Goal: Task Accomplishment & Management: Manage account settings

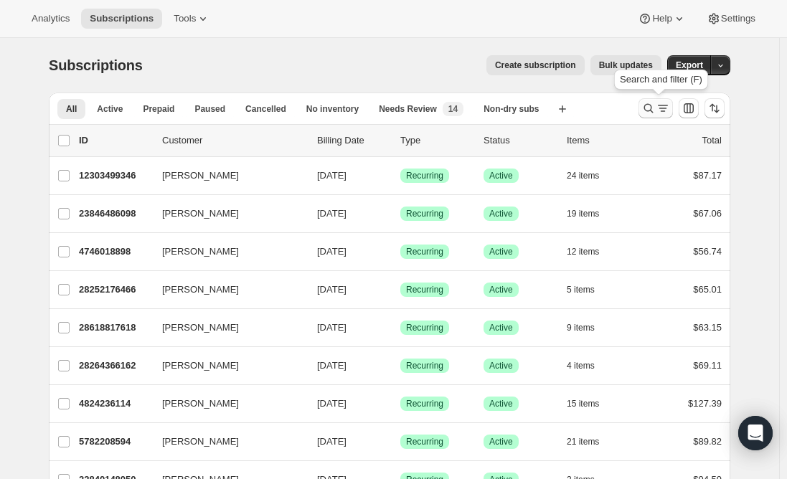
click at [654, 108] on icon "Search and filter results" at bounding box center [648, 108] width 9 height 9
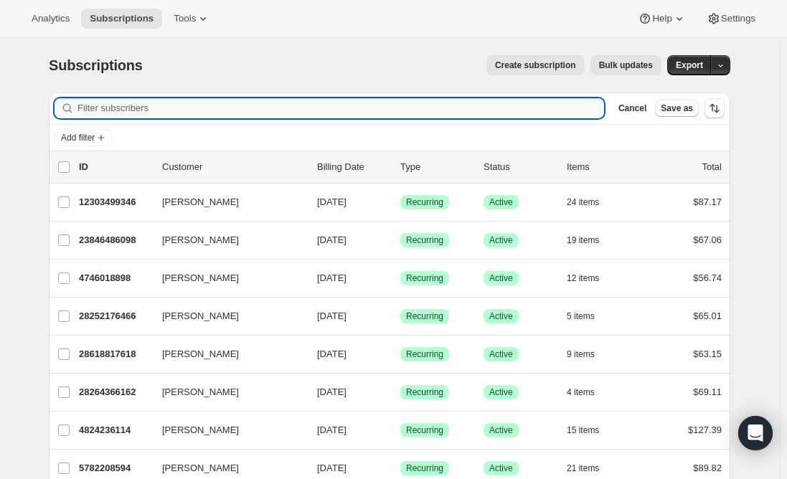
click at [202, 112] on input "Filter subscribers" at bounding box center [340, 108] width 527 height 20
paste input "jaxplacekids@gmail.com"
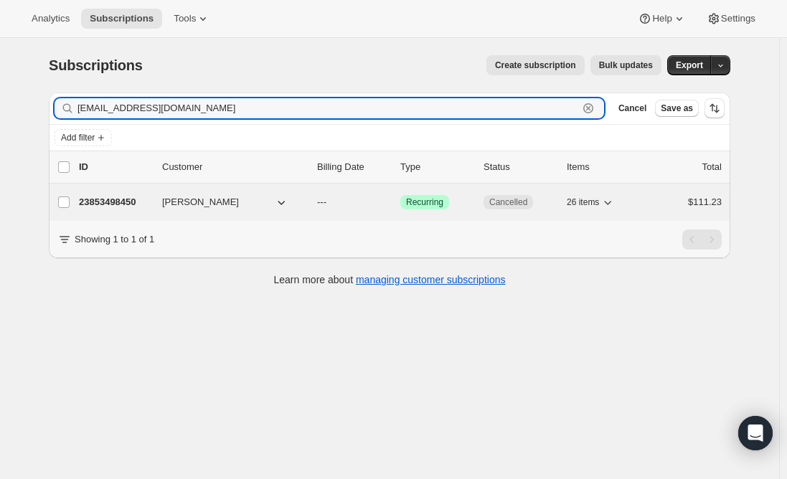
type input "jaxplacekids@gmail.com"
click at [112, 205] on p "23853498450" at bounding box center [115, 202] width 72 height 14
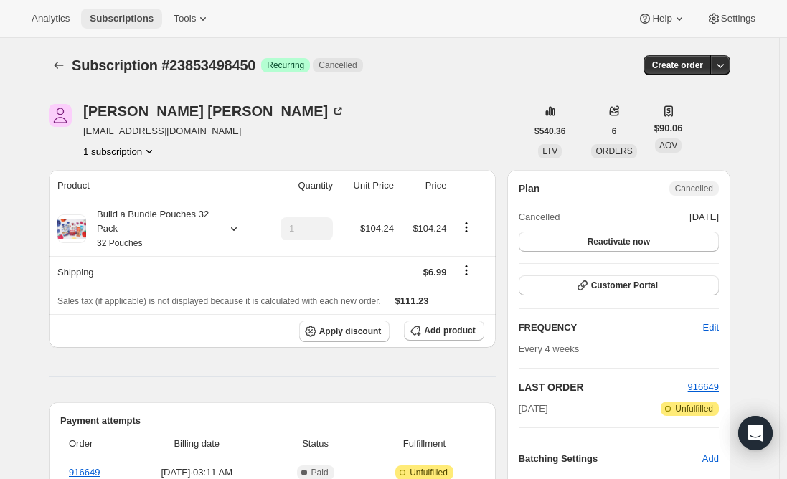
click at [116, 17] on span "Subscriptions" at bounding box center [122, 18] width 64 height 11
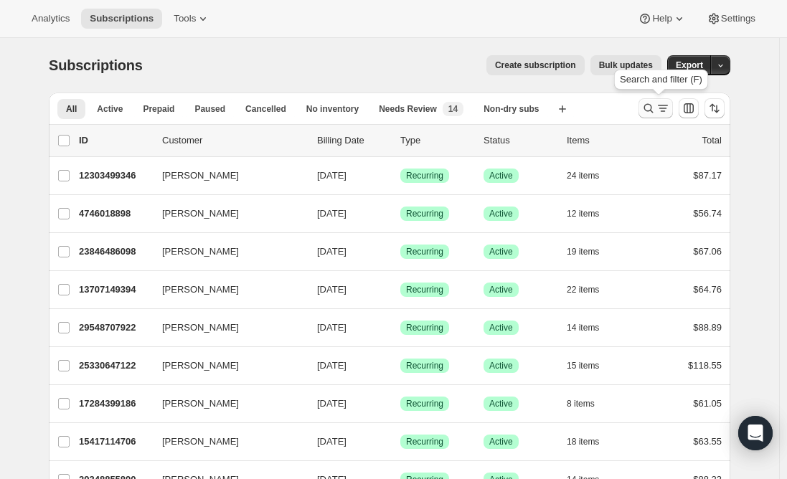
click at [660, 108] on icon "Search and filter results" at bounding box center [663, 108] width 14 height 14
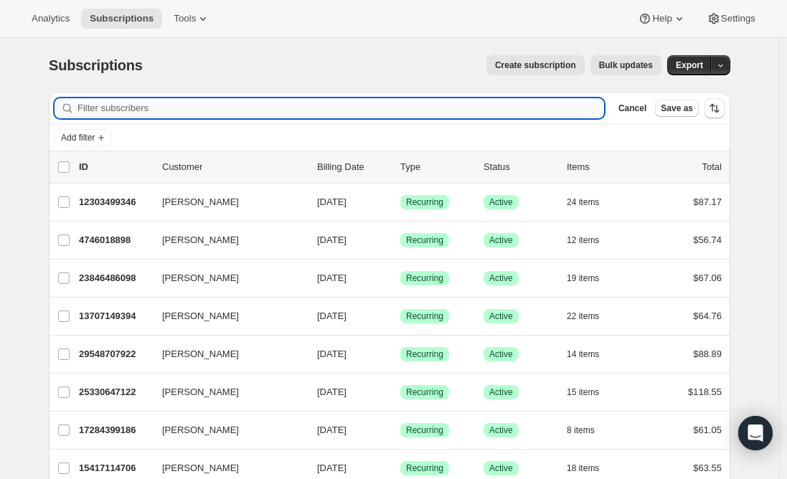
click at [288, 101] on input "Filter subscribers" at bounding box center [340, 108] width 527 height 20
paste input "30127554642"
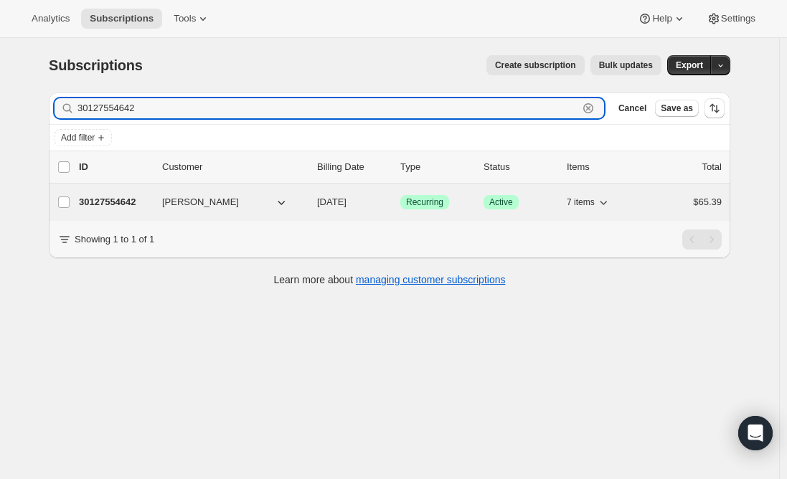
type input "30127554642"
click at [103, 203] on p "30127554642" at bounding box center [115, 202] width 72 height 14
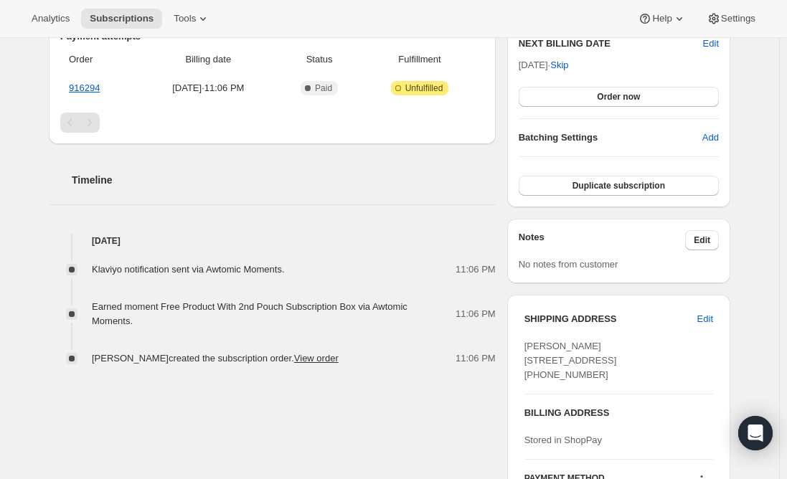
scroll to position [287, 0]
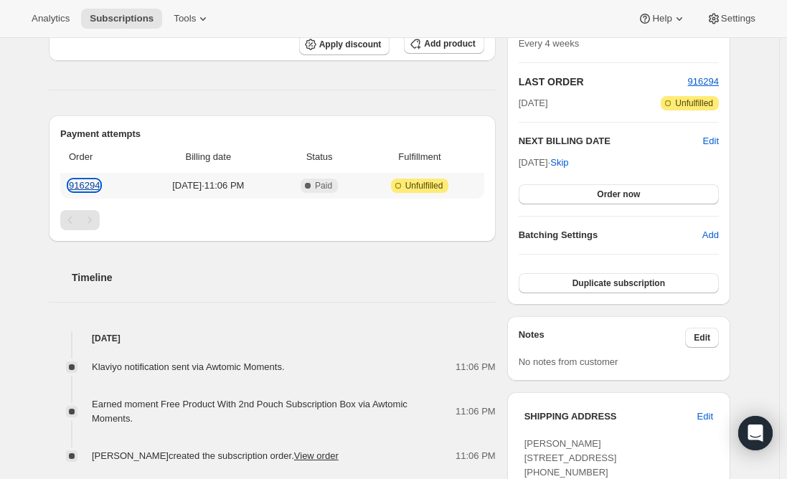
click at [82, 187] on link "916294" at bounding box center [84, 185] width 31 height 11
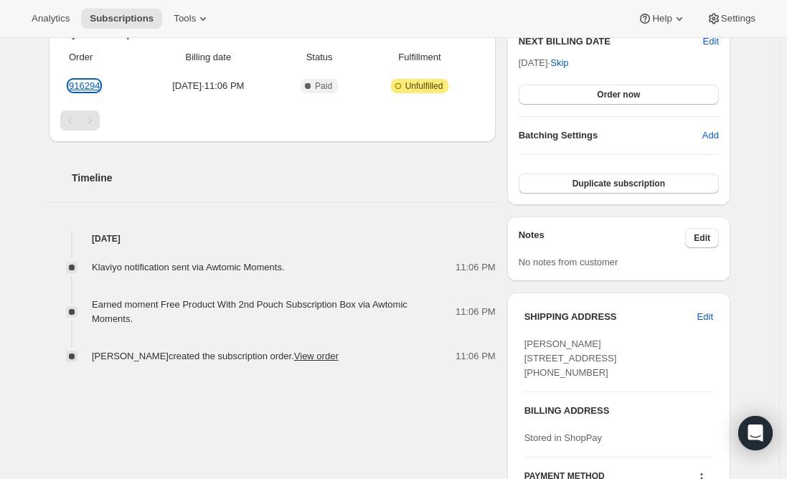
scroll to position [430, 0]
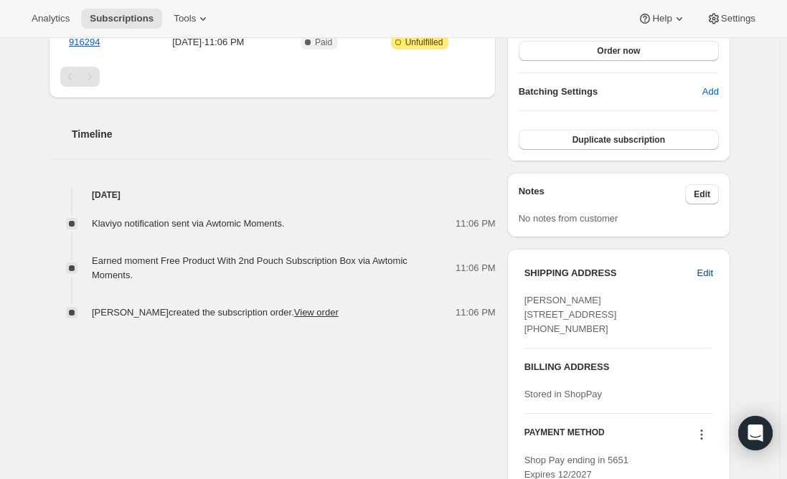
click at [712, 274] on span "Edit" at bounding box center [705, 273] width 16 height 14
select select "NH"
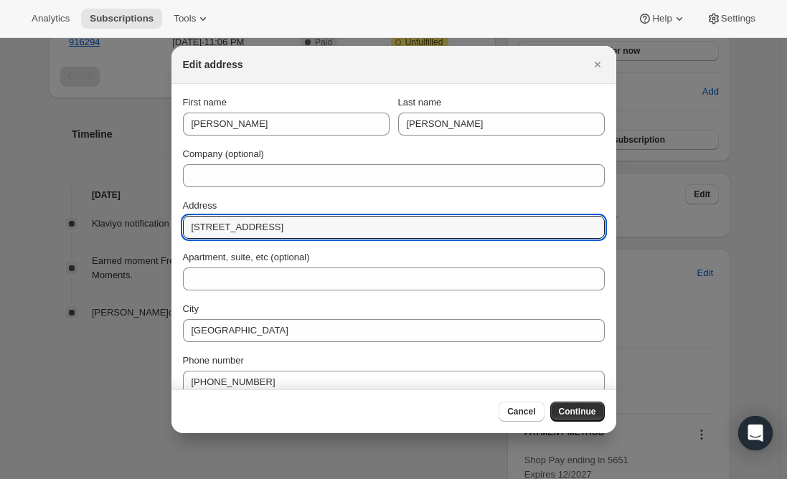
drag, startPoint x: 315, startPoint y: 226, endPoint x: 69, endPoint y: 222, distance: 246.1
paste input "9 Eagle Ridge Rd"
type input "9 Eagle Ridge Rd"
click at [307, 152] on div "Company (optional)" at bounding box center [394, 154] width 422 height 14
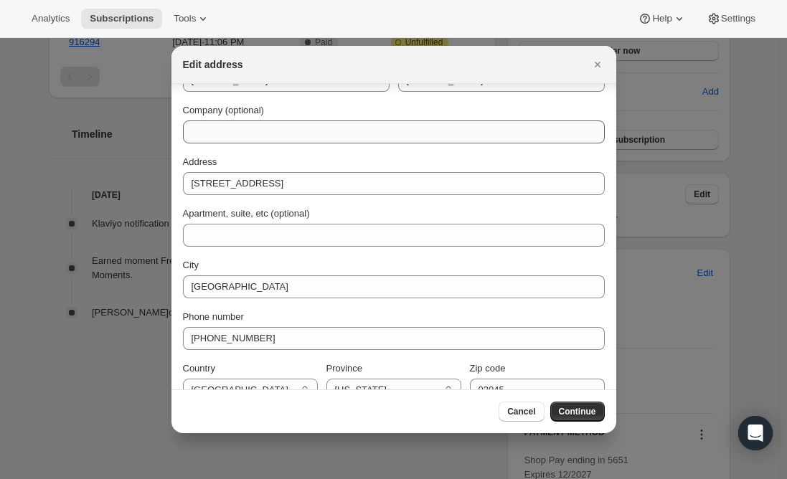
scroll to position [67, 0]
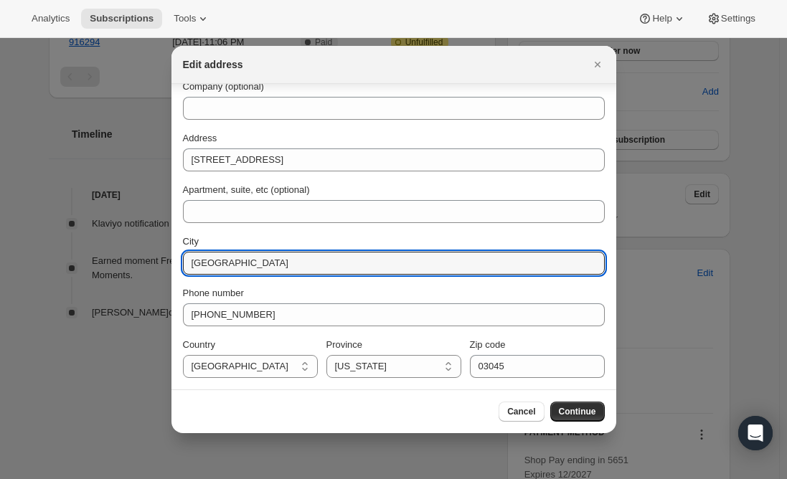
drag, startPoint x: 284, startPoint y: 265, endPoint x: 103, endPoint y: 250, distance: 182.2
paste input "Lebanon"
type input "Lebanon"
click at [235, 227] on div "First name Josephine Last name Byam Company (optional) Address 9 Eagle Ridge Rd…" at bounding box center [394, 203] width 422 height 350
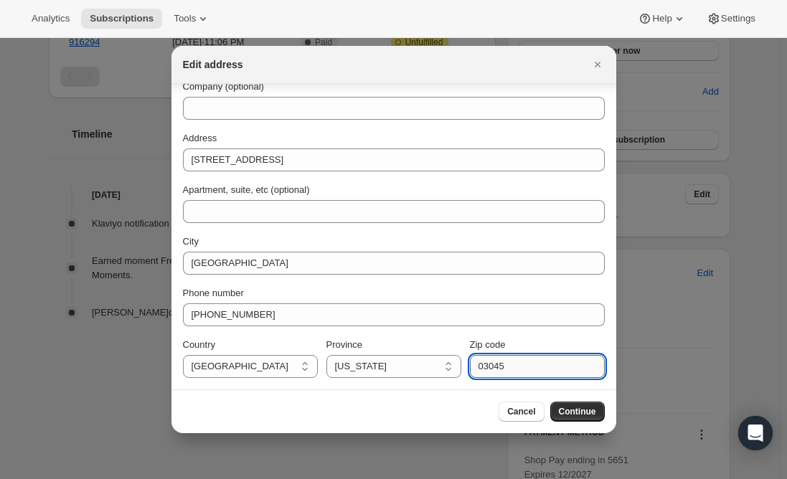
click at [495, 364] on input "03045" at bounding box center [537, 366] width 135 height 23
paste input "03766"
type input "03766"
click at [304, 286] on div "Phone number" at bounding box center [394, 293] width 422 height 14
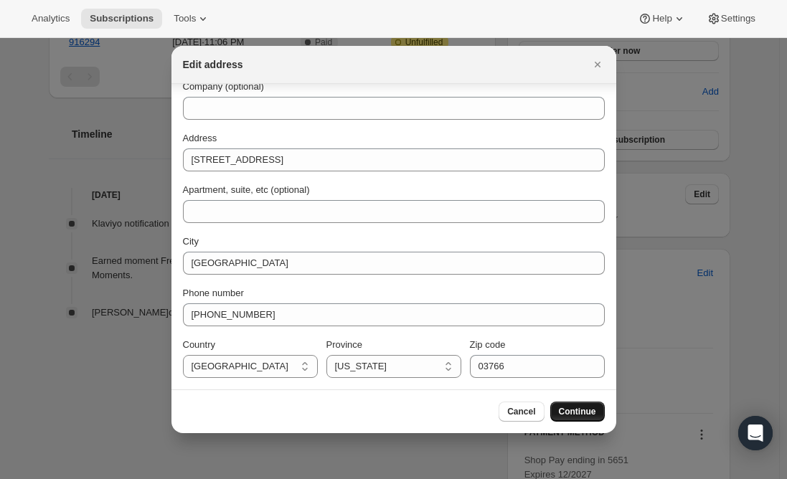
click at [577, 415] on span "Continue" at bounding box center [577, 411] width 37 height 11
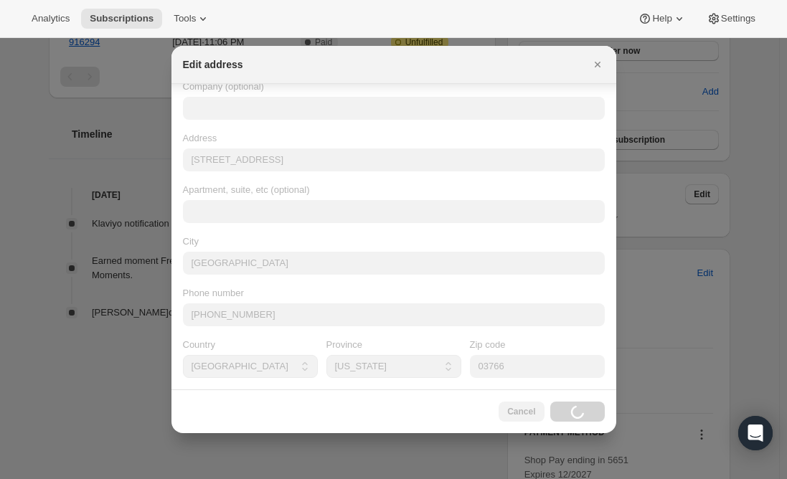
scroll to position [0, 0]
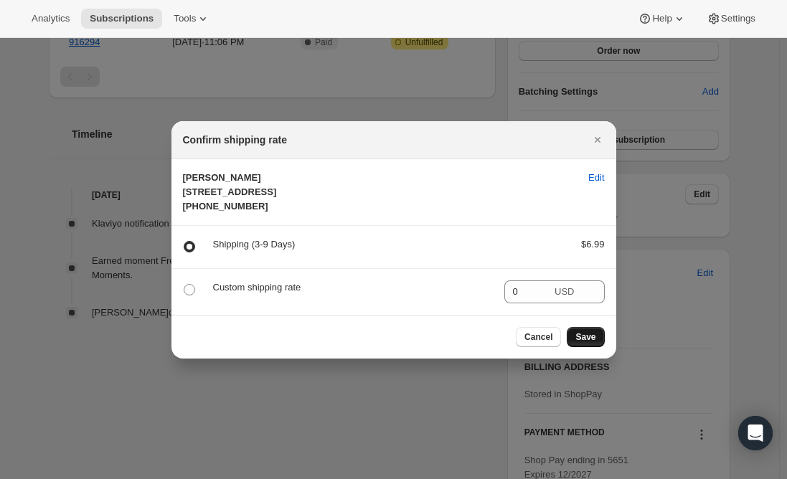
click at [585, 343] on span "Save" at bounding box center [585, 336] width 20 height 11
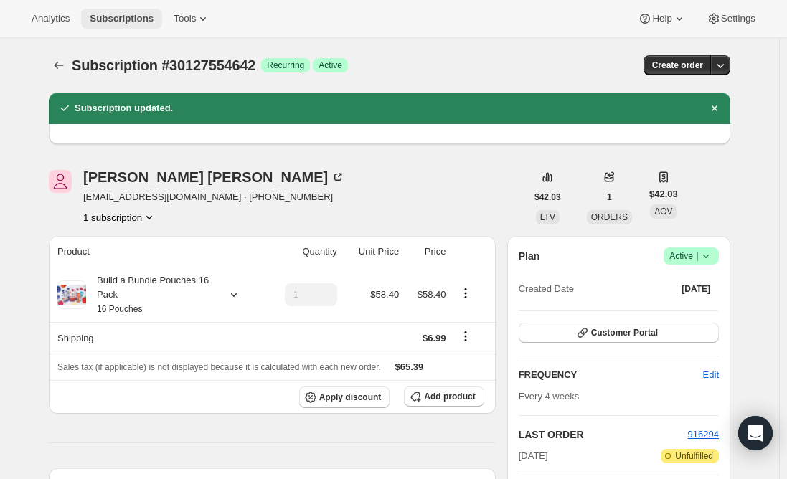
click at [120, 19] on span "Subscriptions" at bounding box center [122, 18] width 64 height 11
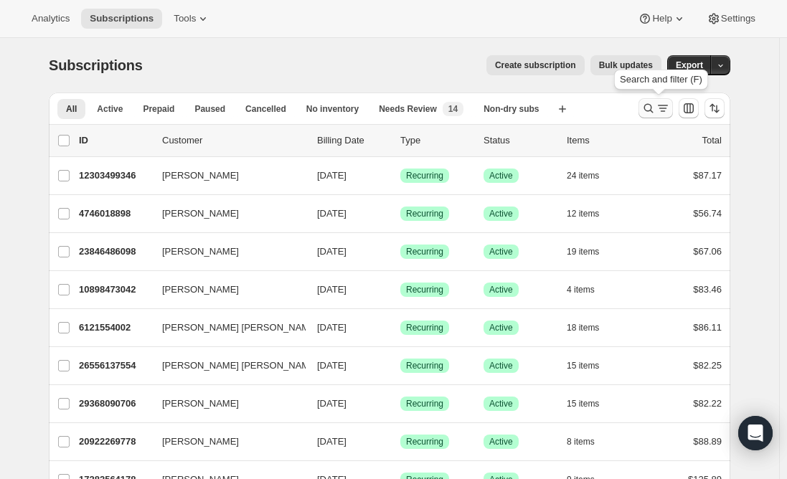
click at [652, 110] on icon "Search and filter results" at bounding box center [648, 108] width 14 height 14
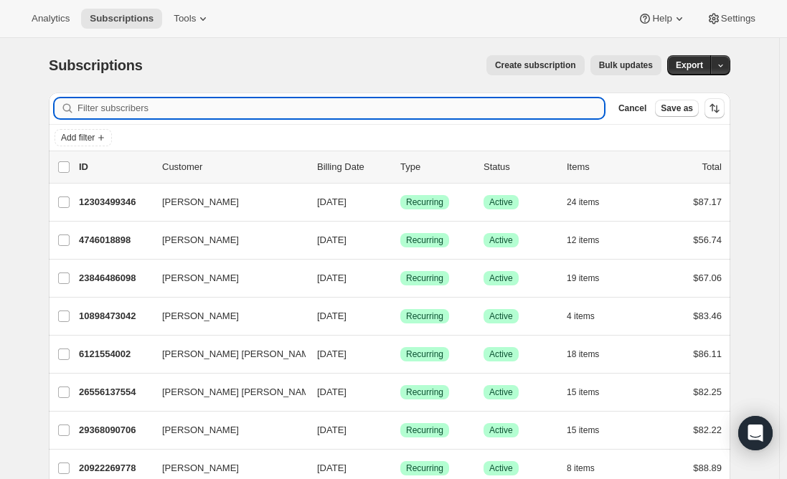
click at [336, 105] on input "Filter subscribers" at bounding box center [340, 108] width 527 height 20
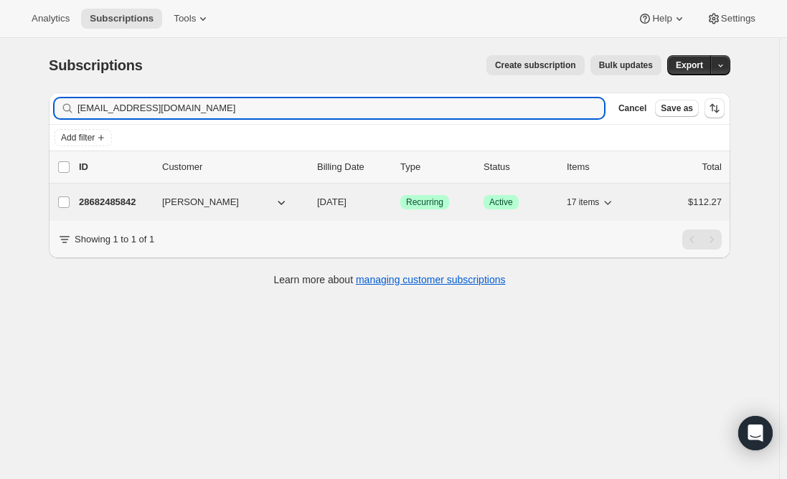
type input "cityjazz@aol.com"
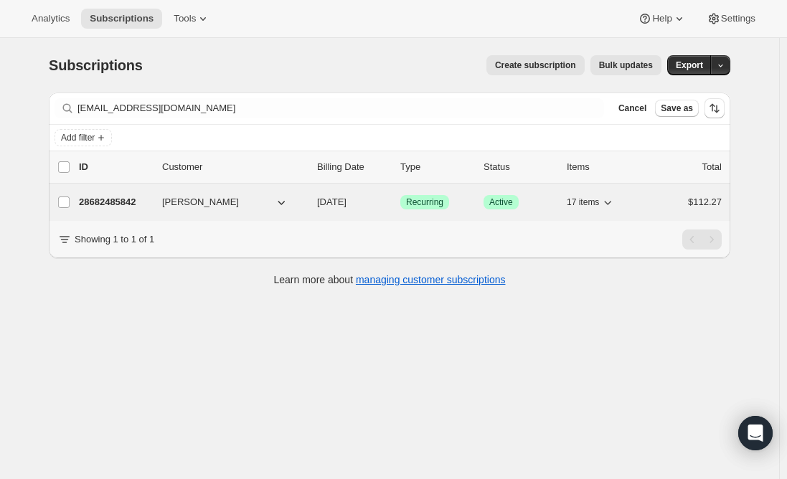
click at [120, 202] on p "28682485842" at bounding box center [115, 202] width 72 height 14
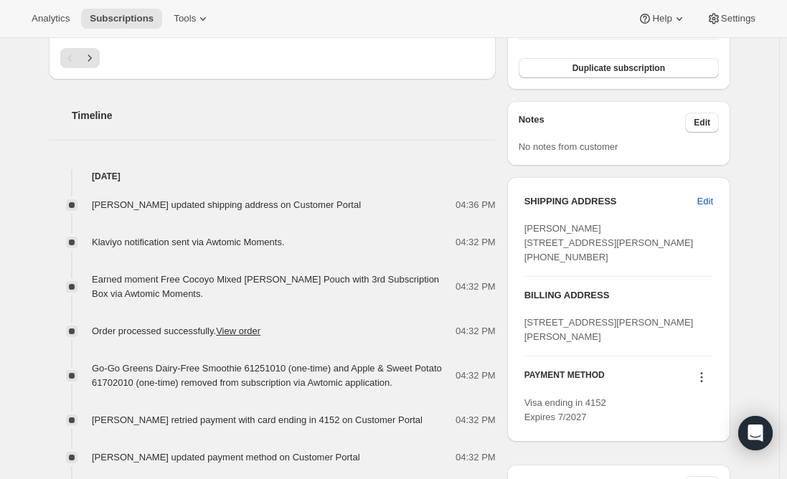
scroll to position [574, 0]
